Goal: Task Accomplishment & Management: Use online tool/utility

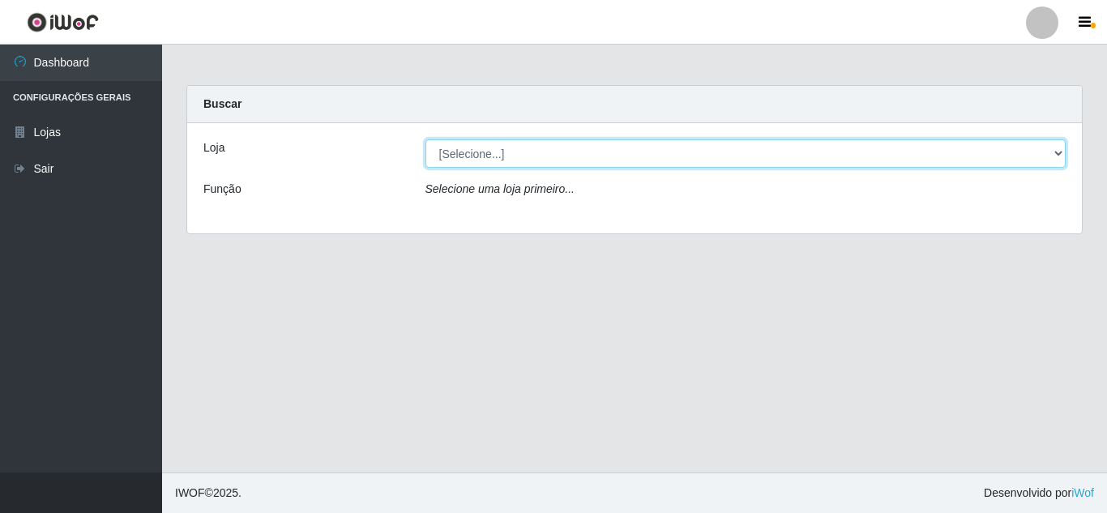
click at [1058, 154] on select "[Selecione...] Rede Compras Supermercados - LOJA 5" at bounding box center [745, 153] width 641 height 28
select select "397"
click at [425, 139] on select "[Selecione...] Rede Compras Supermercados - LOJA 5" at bounding box center [745, 153] width 641 height 28
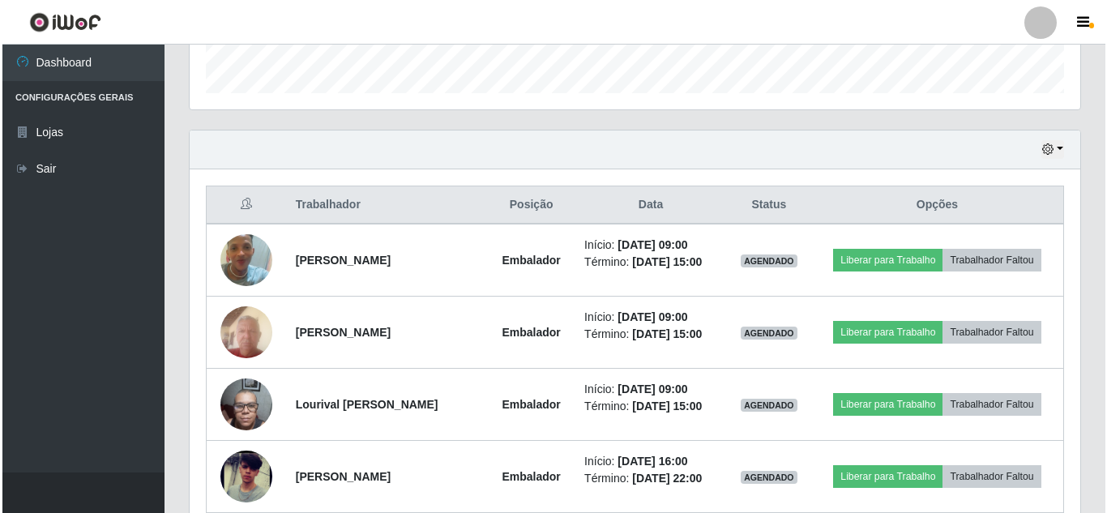
scroll to position [567, 0]
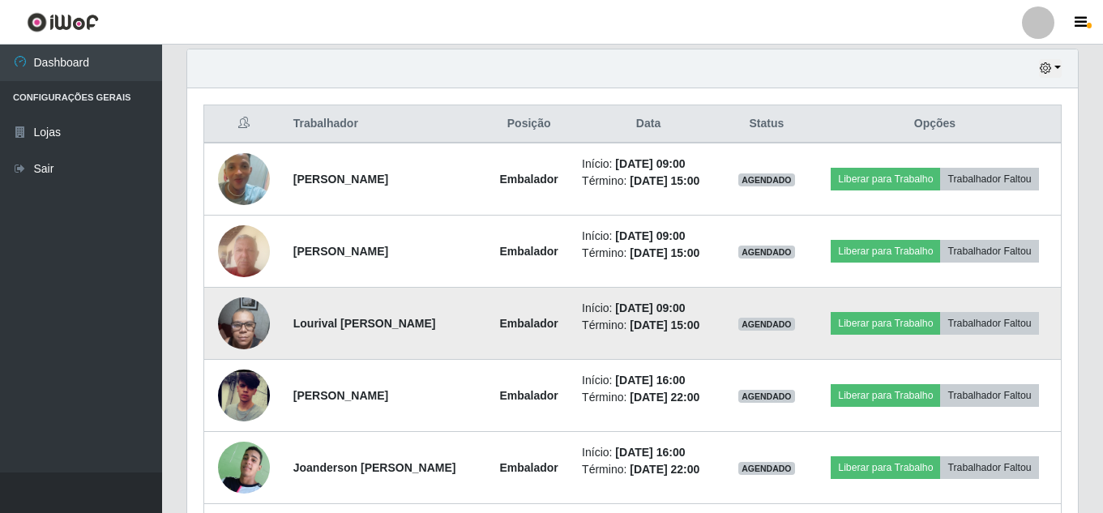
click at [436, 322] on strong "Lourival [PERSON_NAME]" at bounding box center [364, 323] width 143 height 13
click at [905, 323] on button "Liberar para Trabalho" at bounding box center [885, 323] width 109 height 23
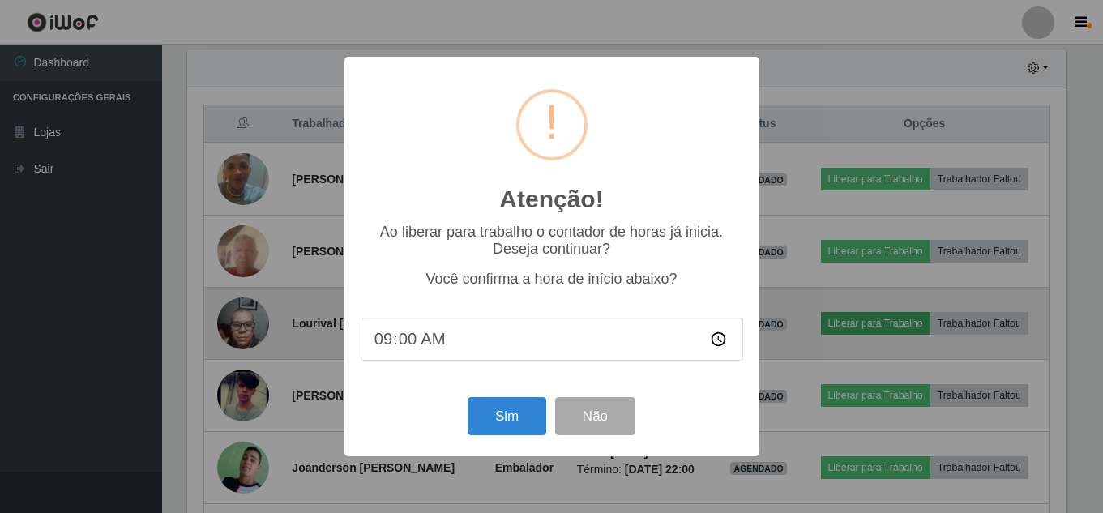
scroll to position [336, 883]
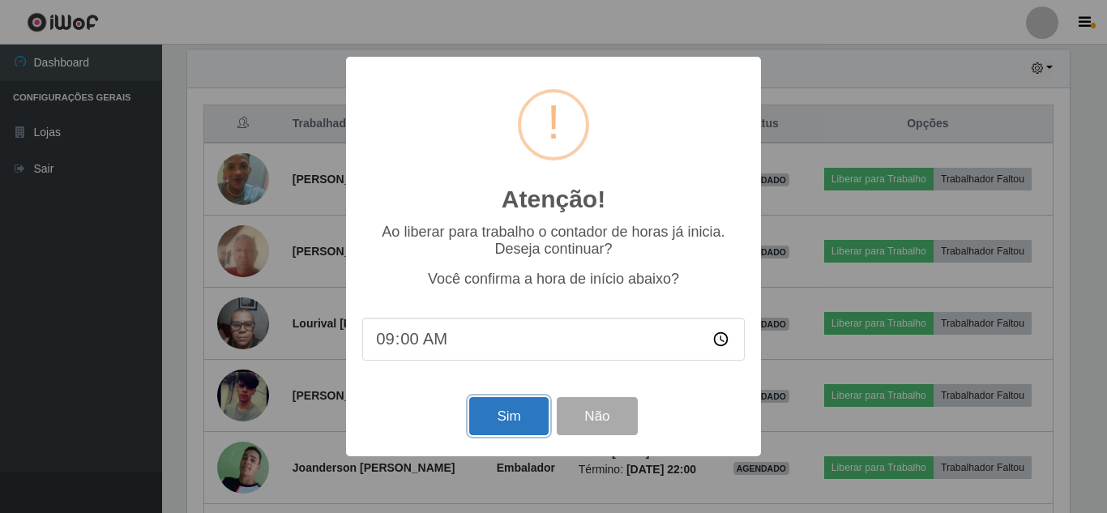
click at [515, 428] on button "Sim" at bounding box center [508, 416] width 79 height 38
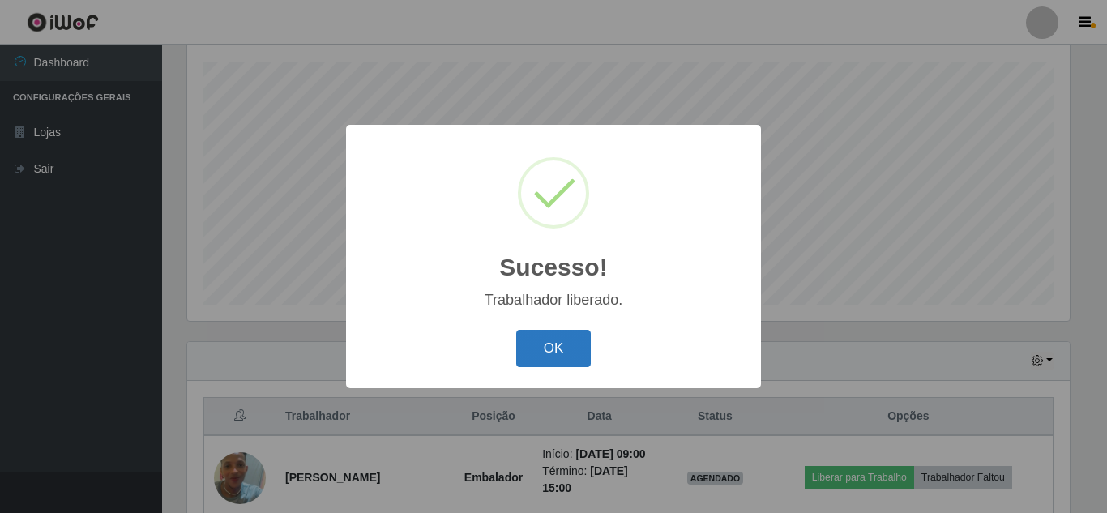
click at [560, 352] on button "OK" at bounding box center [553, 349] width 75 height 38
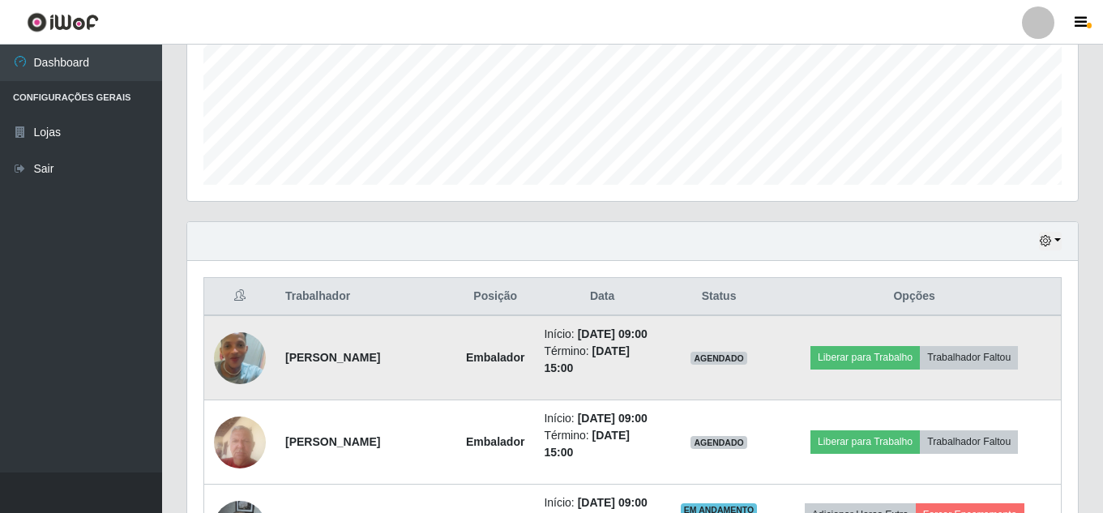
scroll to position [518, 0]
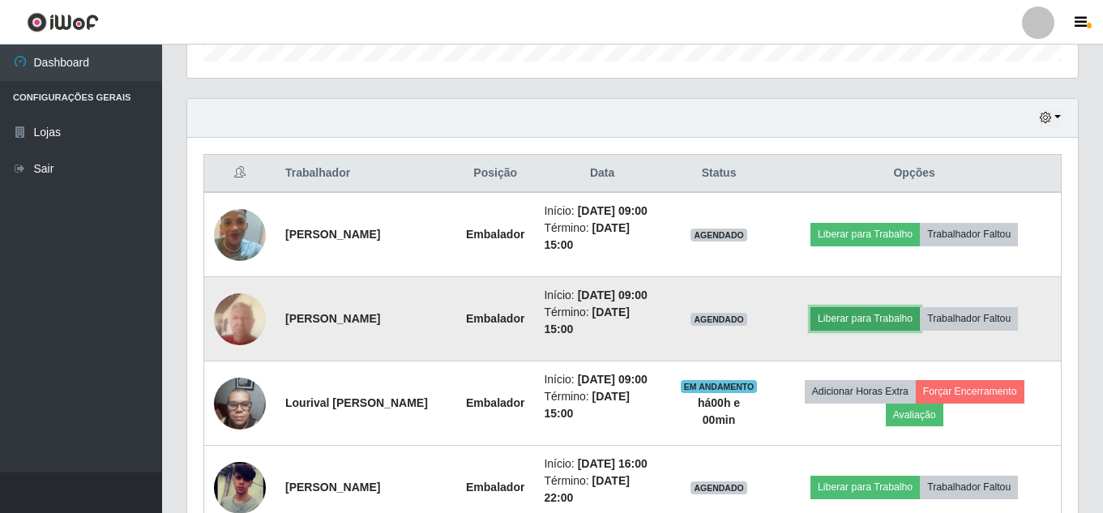
click at [917, 330] on button "Liberar para Trabalho" at bounding box center [864, 318] width 109 height 23
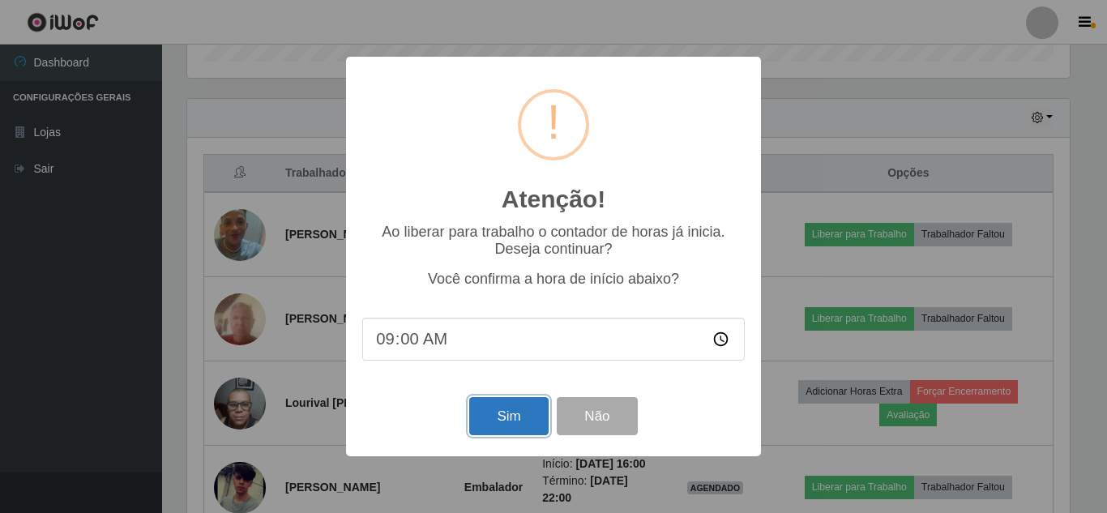
click at [524, 418] on button "Sim" at bounding box center [508, 416] width 79 height 38
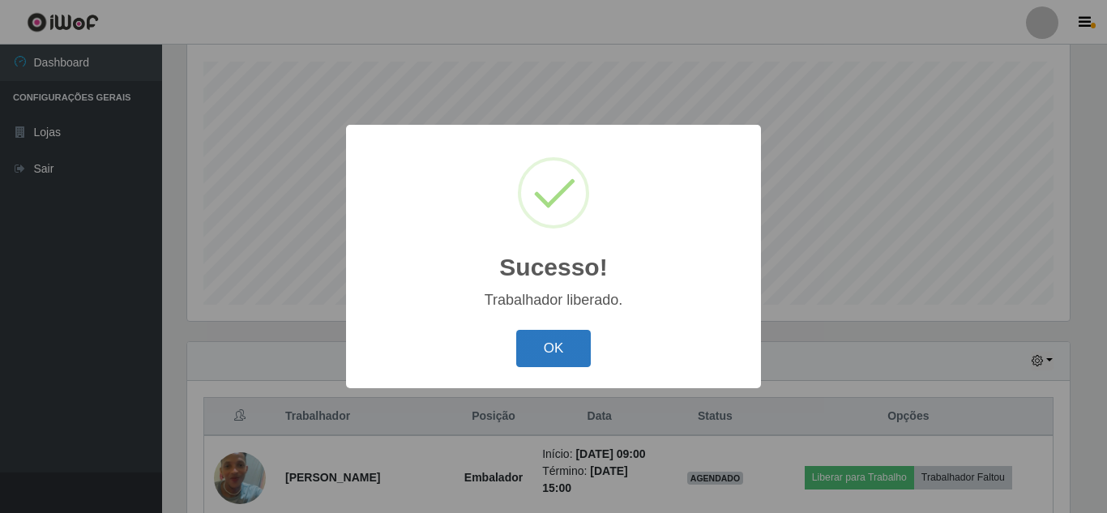
click at [545, 343] on button "OK" at bounding box center [553, 349] width 75 height 38
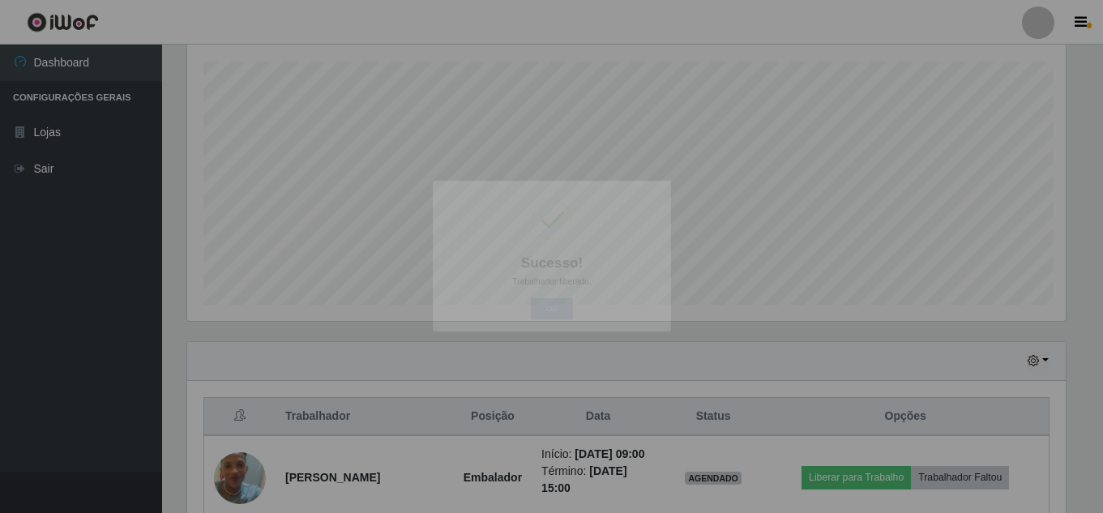
scroll to position [336, 891]
